Goal: Task Accomplishment & Management: Complete application form

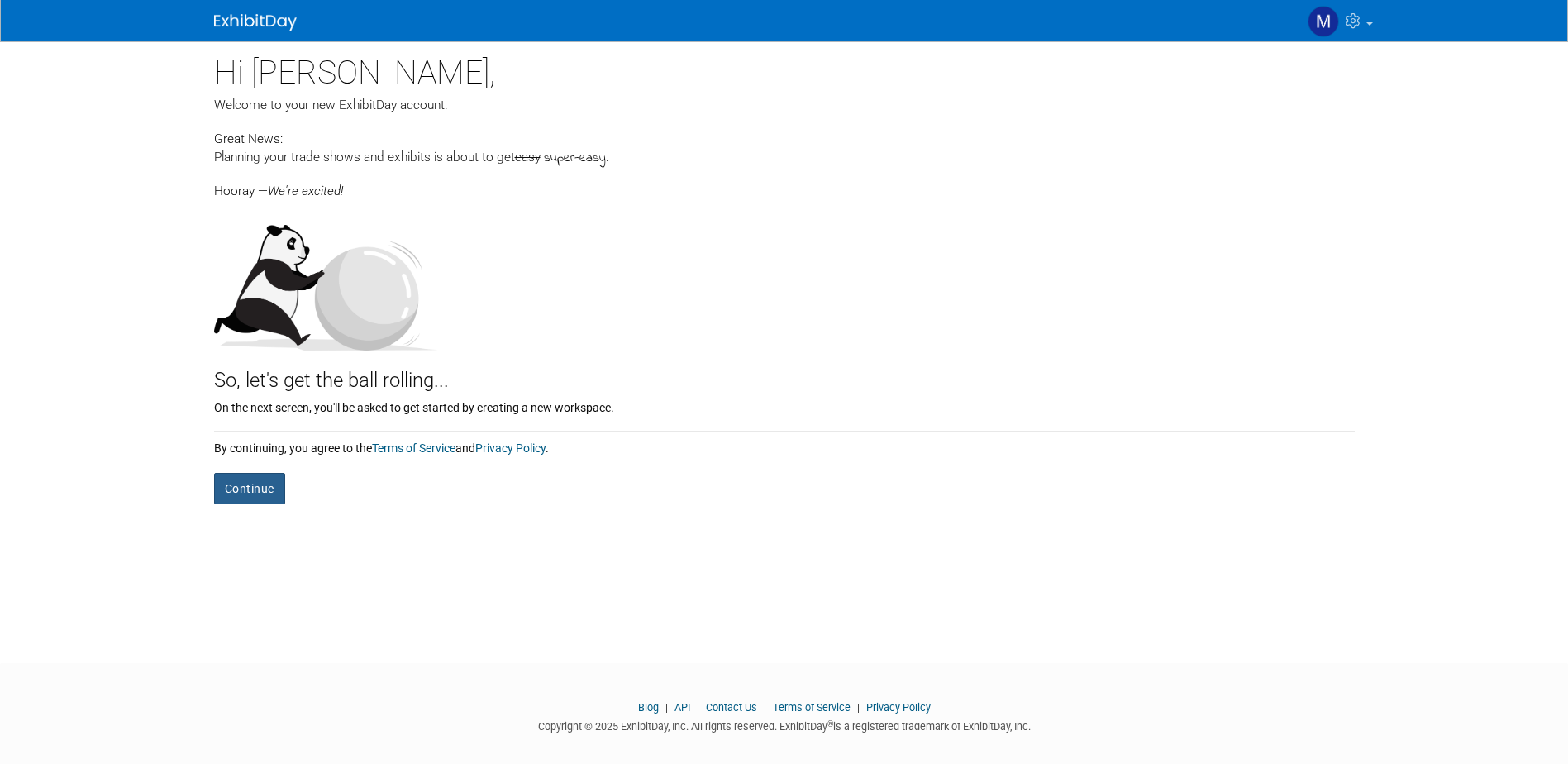
click at [249, 485] on button "Continue" at bounding box center [249, 489] width 71 height 31
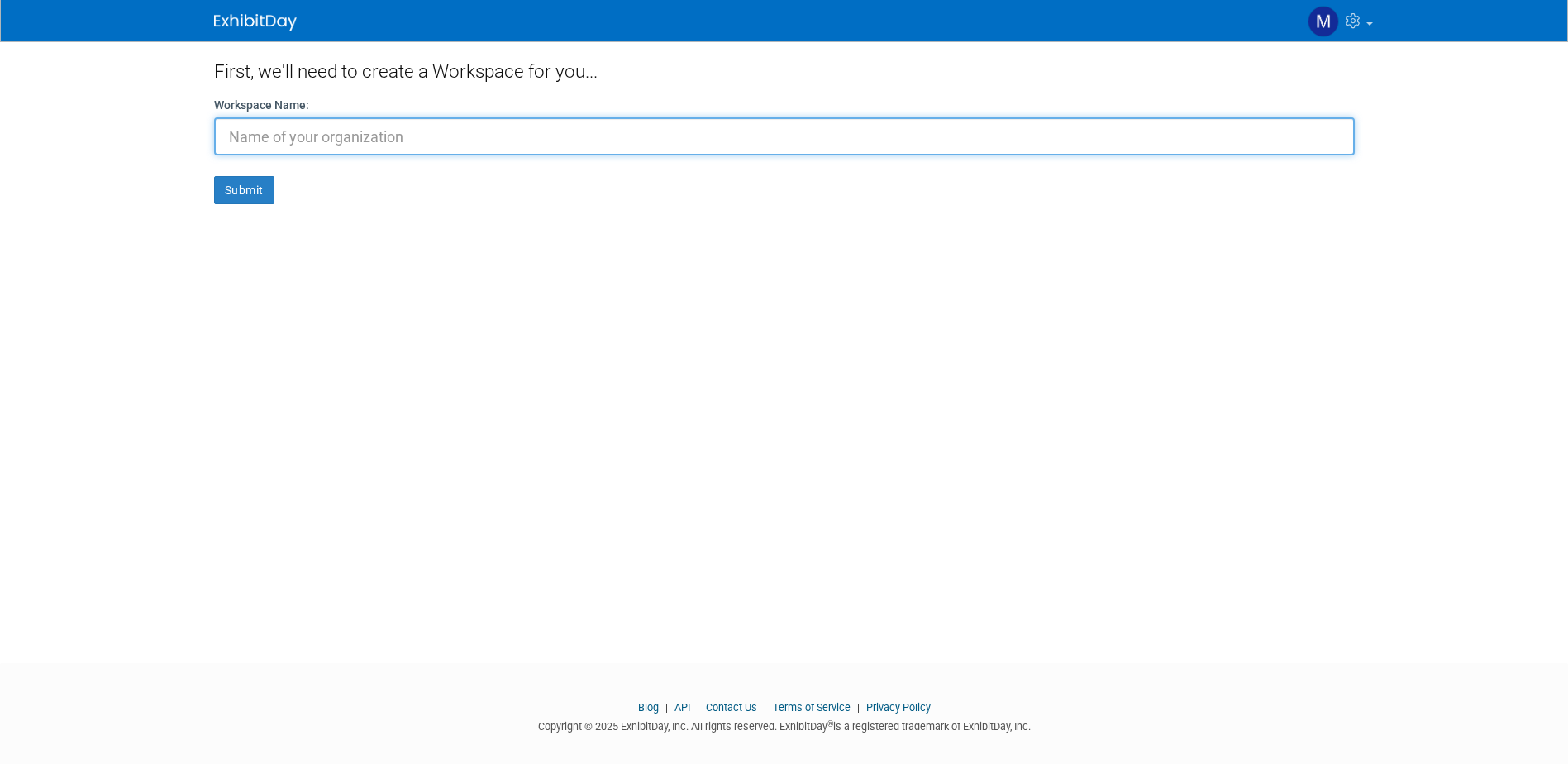
click at [928, 143] on input "text" at bounding box center [784, 136] width 1141 height 38
type input "Arrow Security"
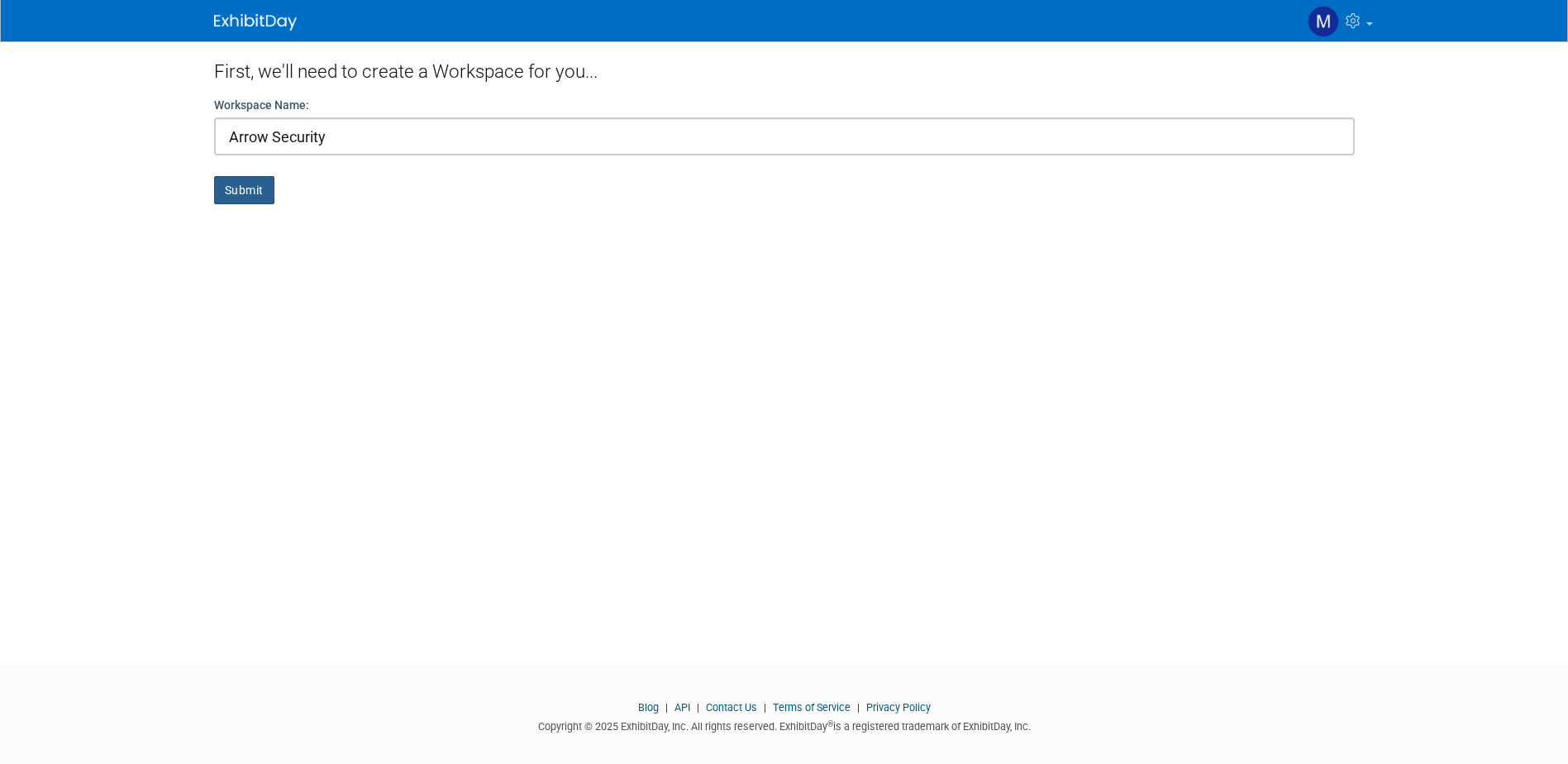
click at [246, 193] on button "Submit" at bounding box center [244, 190] width 60 height 28
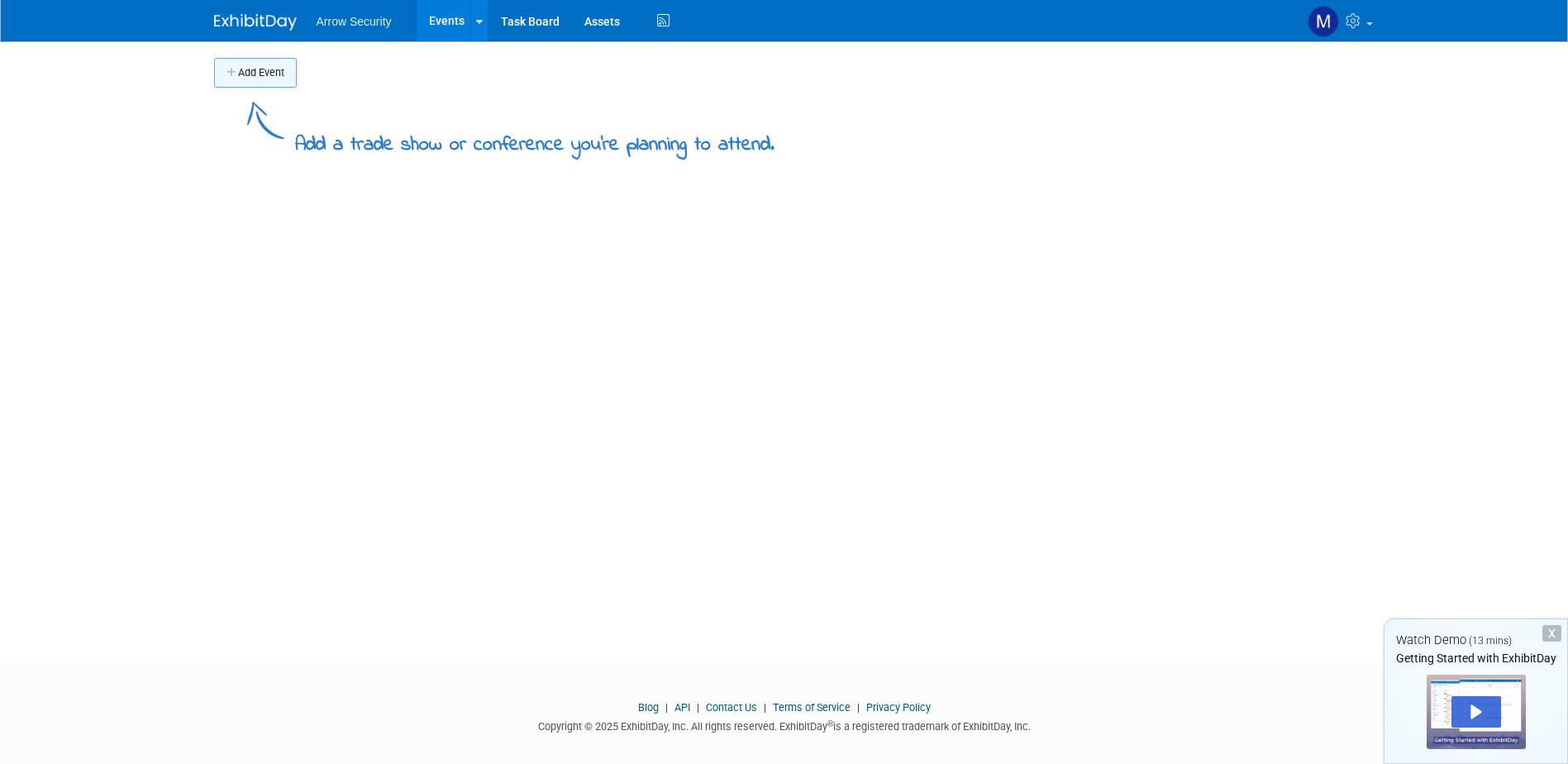
click at [255, 76] on button "Add Event" at bounding box center [255, 72] width 83 height 30
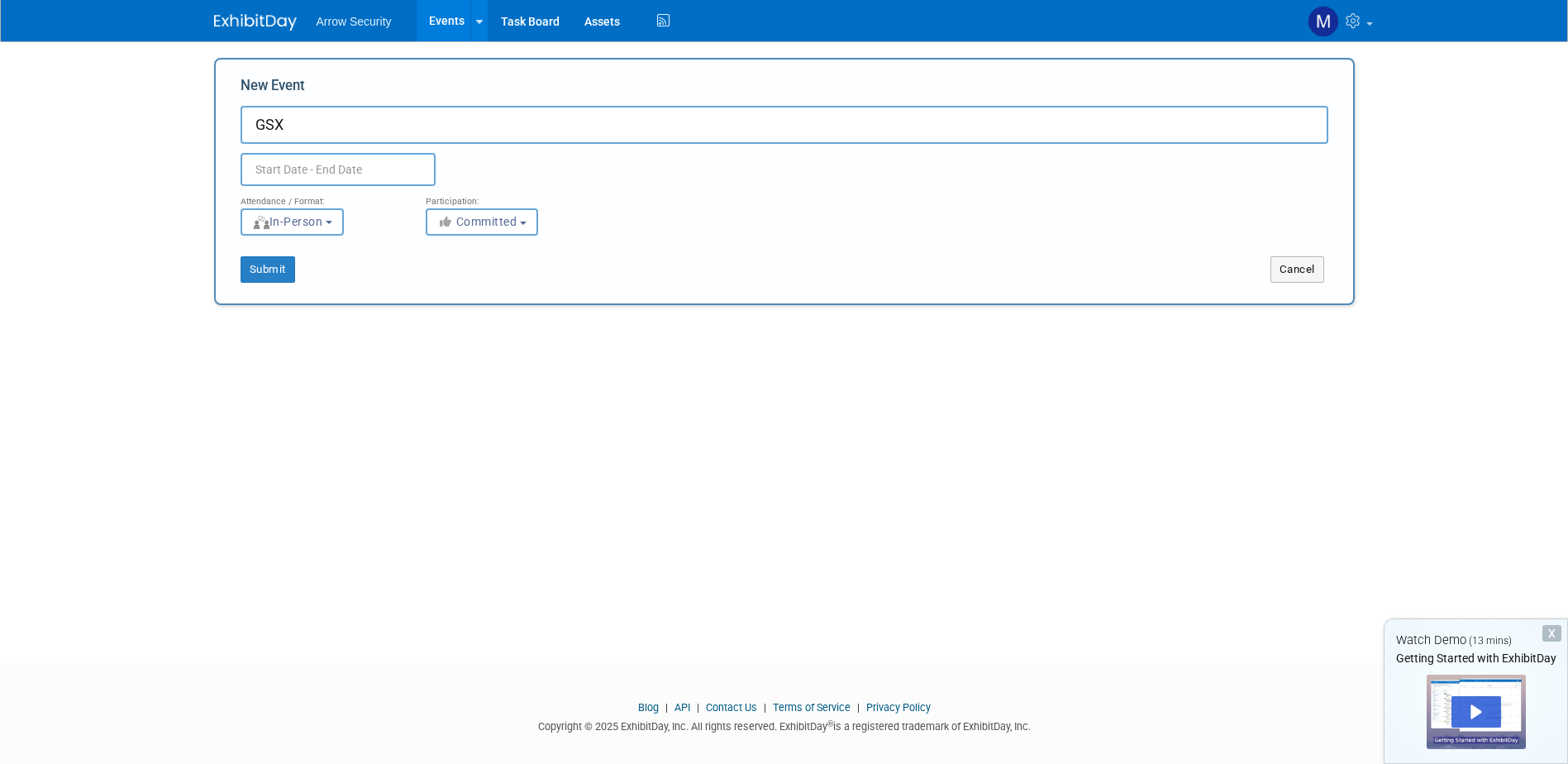
type input "GSX"
click at [283, 168] on input "text" at bounding box center [337, 169] width 195 height 33
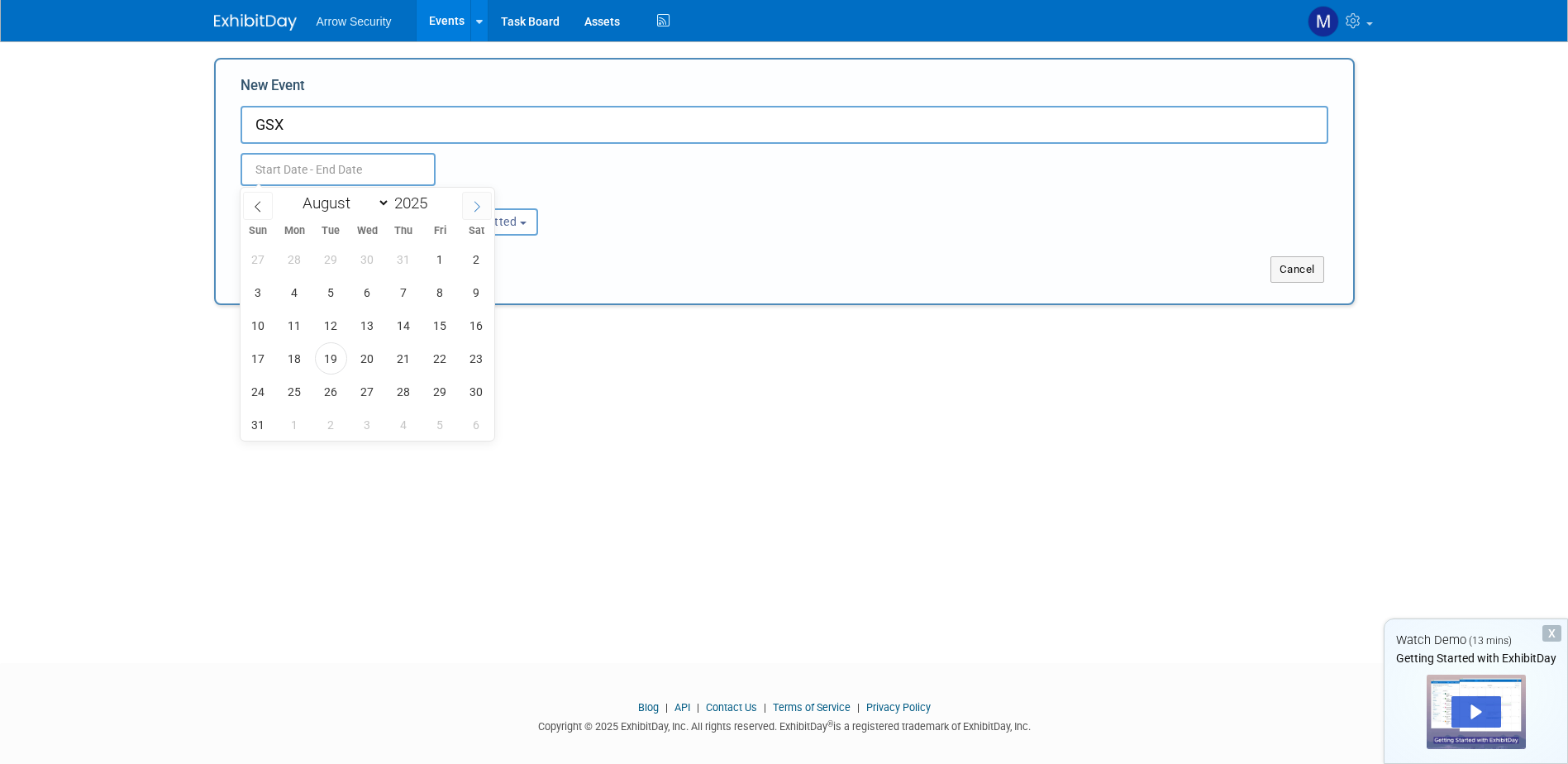
click at [471, 210] on icon at bounding box center [477, 206] width 12 height 12
select select "8"
click at [295, 391] on span "29" at bounding box center [295, 391] width 32 height 32
click at [365, 393] on span "1" at bounding box center [368, 391] width 32 height 32
type input "[DATE] to [DATE]"
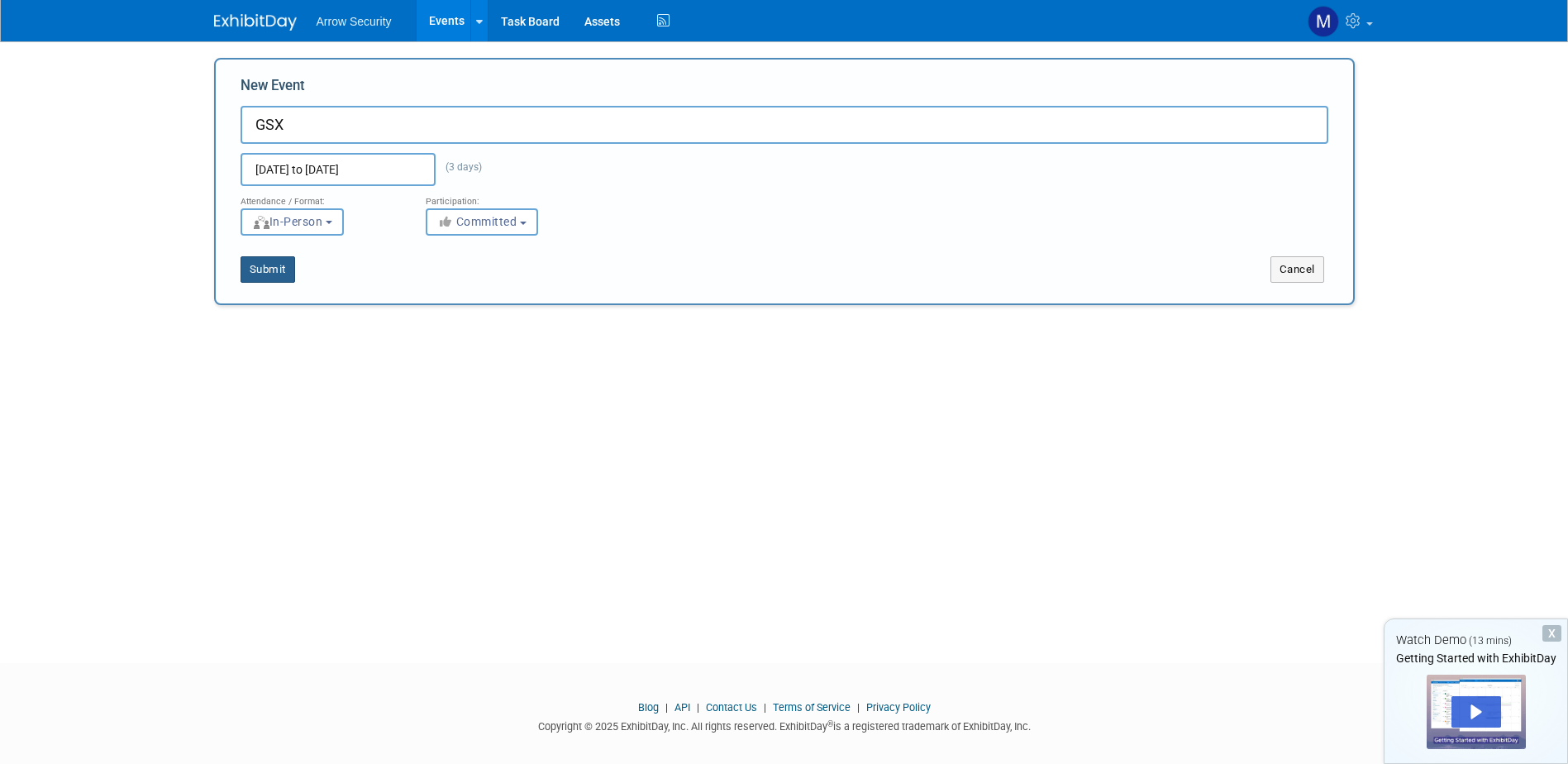
click at [260, 279] on button "Submit" at bounding box center [267, 269] width 55 height 26
